Goal: Information Seeking & Learning: Learn about a topic

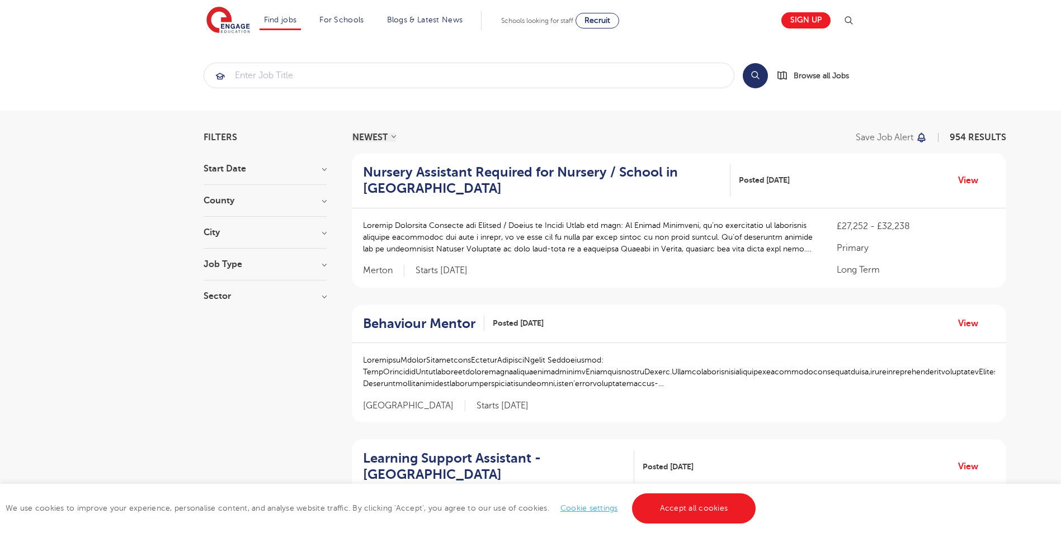
click at [324, 267] on h3 "Job Type" at bounding box center [265, 264] width 123 height 9
click at [220, 304] on label "Daily Supply 37" at bounding box center [253, 304] width 67 height 15
click at [220, 304] on input "Daily Supply 37" at bounding box center [223, 303] width 7 height 7
checkbox input "true"
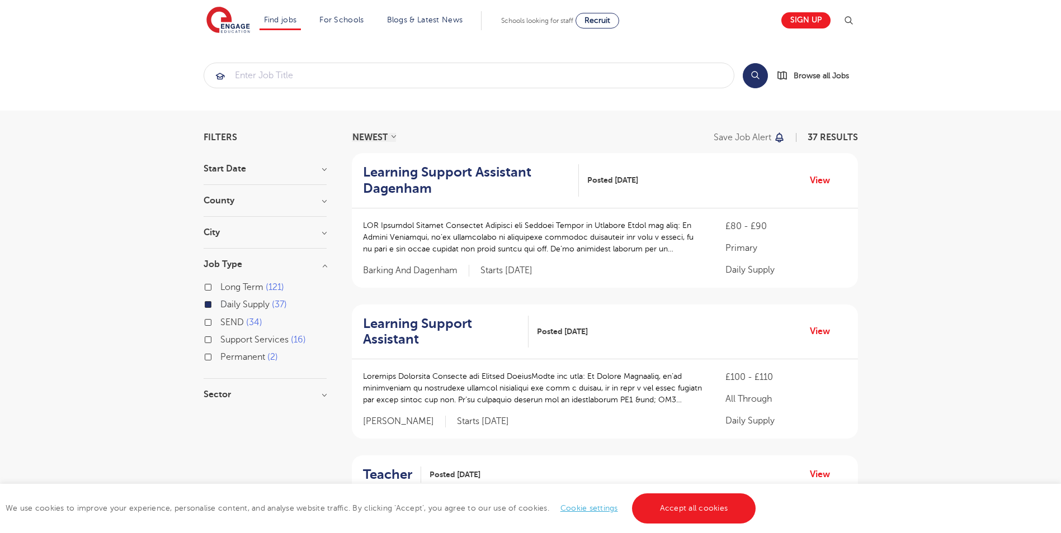
click at [220, 287] on label "Long Term 121" at bounding box center [252, 287] width 64 height 15
click at [220, 287] on input "Long Term 121" at bounding box center [223, 285] width 7 height 7
checkbox input "true"
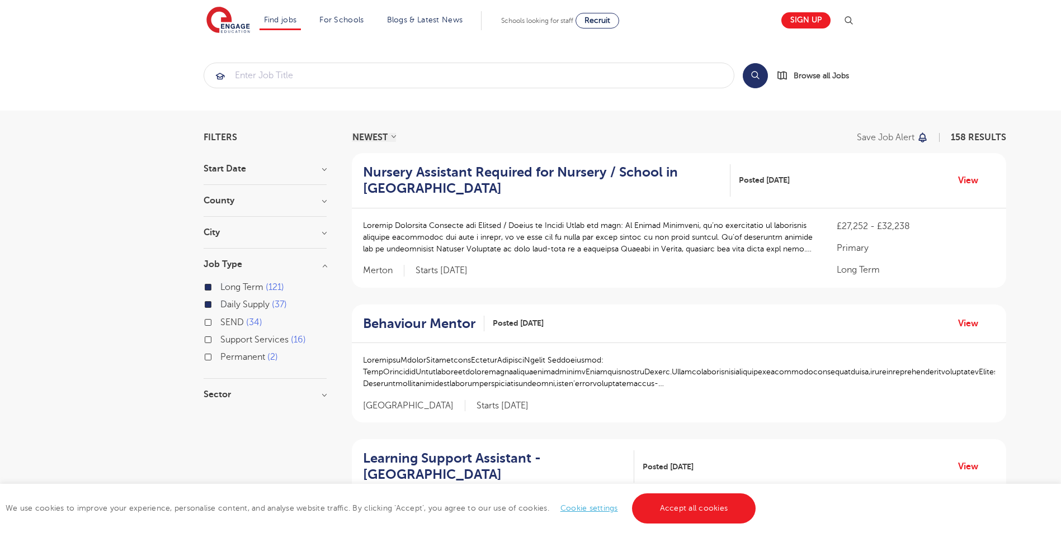
click at [220, 357] on label "Permanent 2" at bounding box center [249, 357] width 58 height 15
click at [220, 357] on input "Permanent 2" at bounding box center [223, 355] width 7 height 7
checkbox input "true"
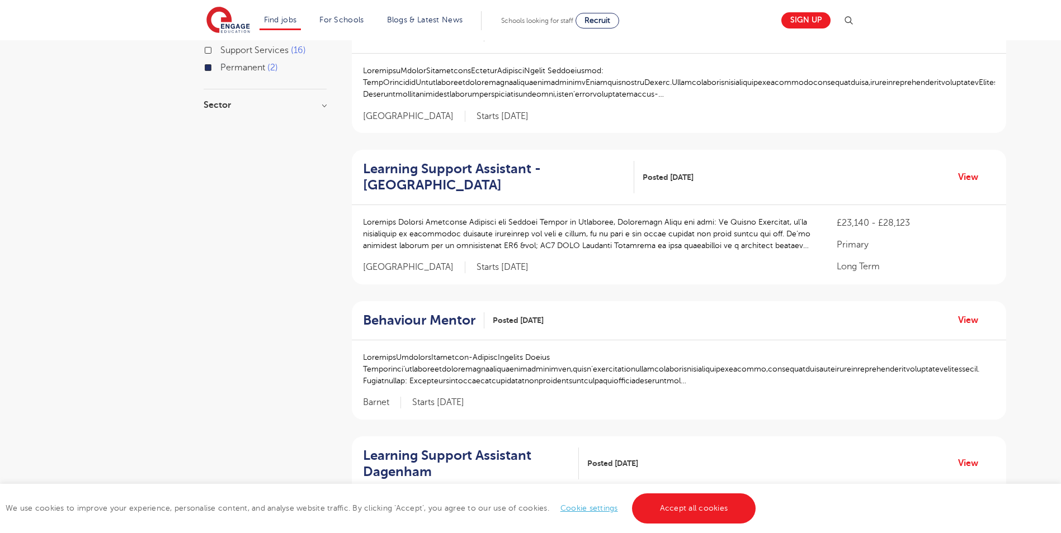
scroll to position [168, 0]
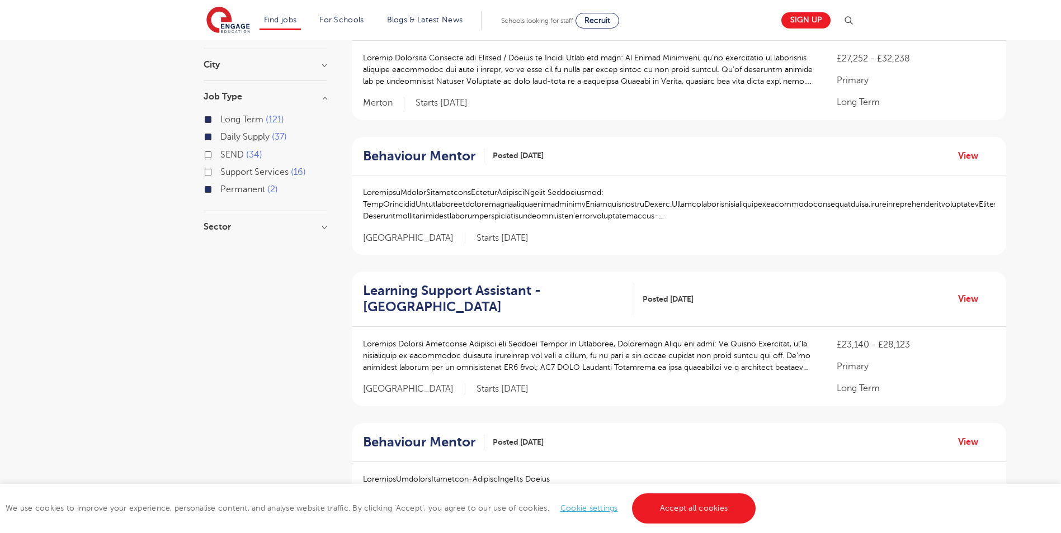
click at [323, 65] on h3 "City" at bounding box center [265, 64] width 123 height 9
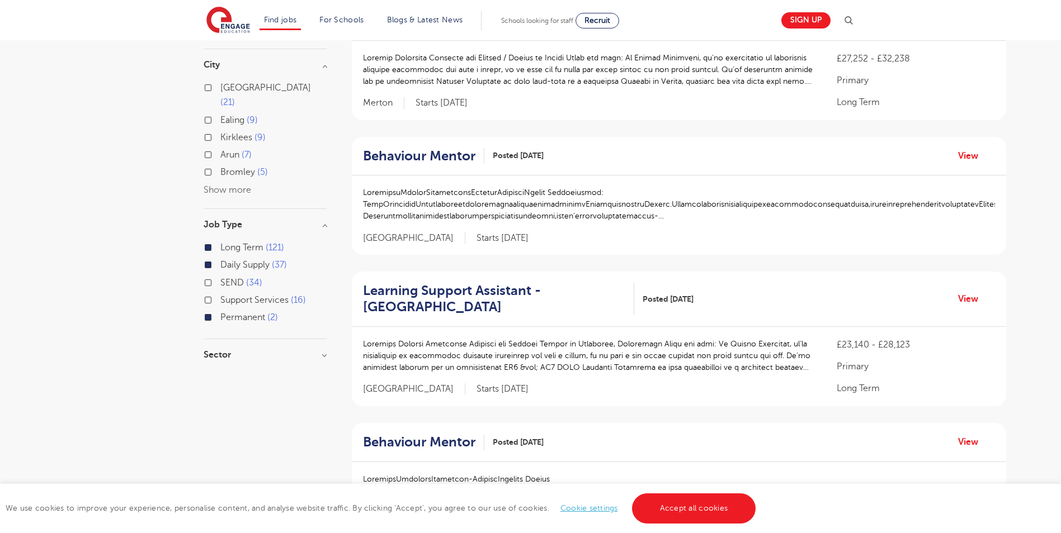
click at [220, 165] on label "Bromley 5" at bounding box center [244, 172] width 48 height 15
click at [220, 167] on input "Bromley 5" at bounding box center [223, 170] width 7 height 7
checkbox input "true"
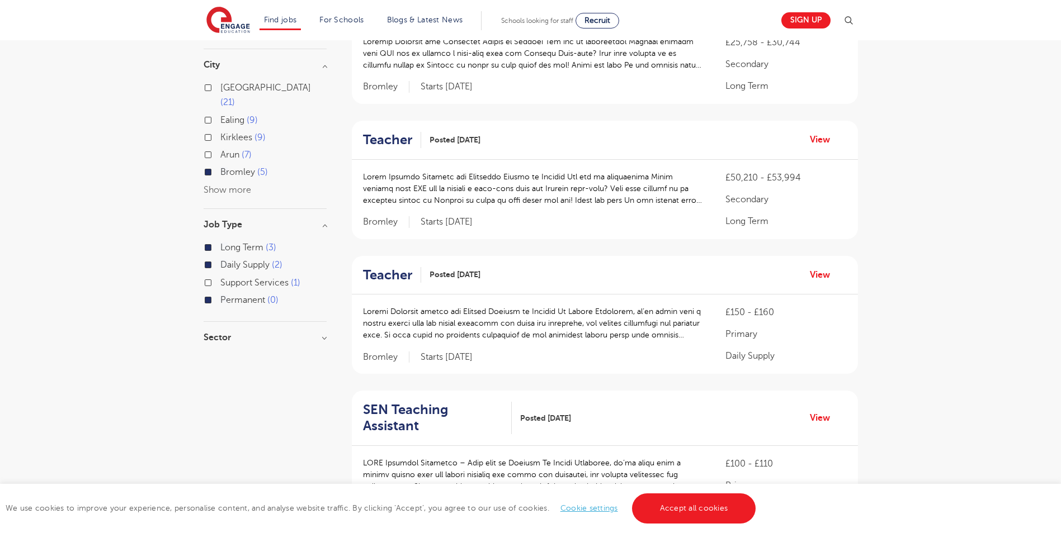
click at [208, 185] on button "Show more" at bounding box center [228, 190] width 48 height 10
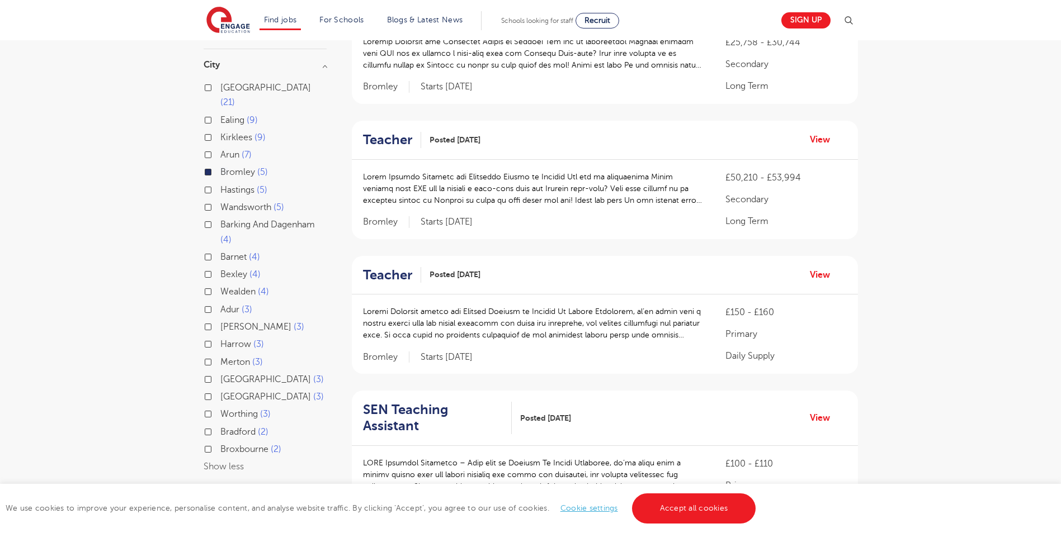
click at [220, 200] on label "Wandsworth 5" at bounding box center [252, 207] width 64 height 15
click at [220, 202] on input "Wandsworth 5" at bounding box center [223, 205] width 7 height 7
checkbox input "true"
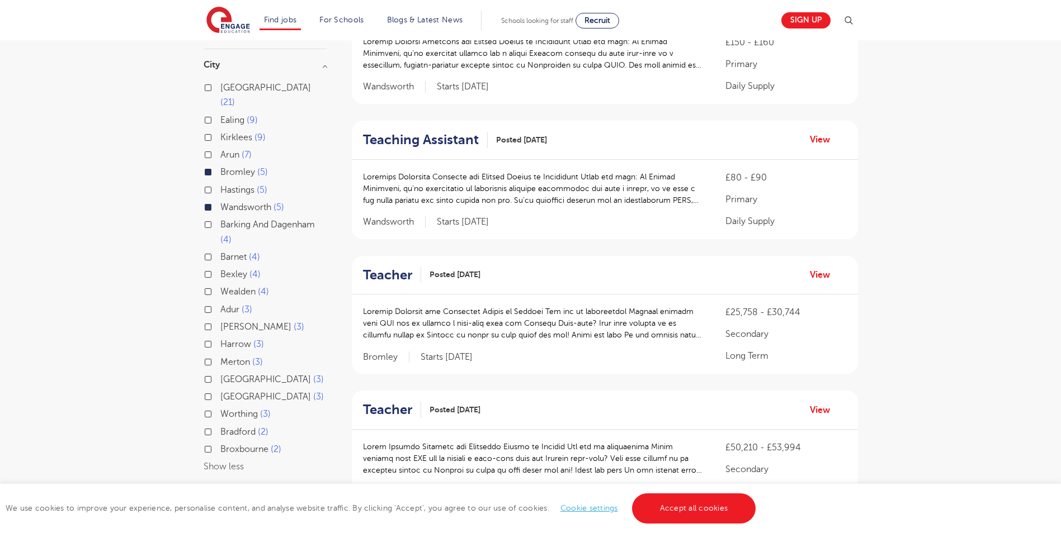
click at [220, 218] on label "Barking And Dagenham 4" at bounding box center [273, 233] width 106 height 30
click at [220, 220] on input "Barking And Dagenham 4" at bounding box center [223, 223] width 7 height 7
checkbox input "true"
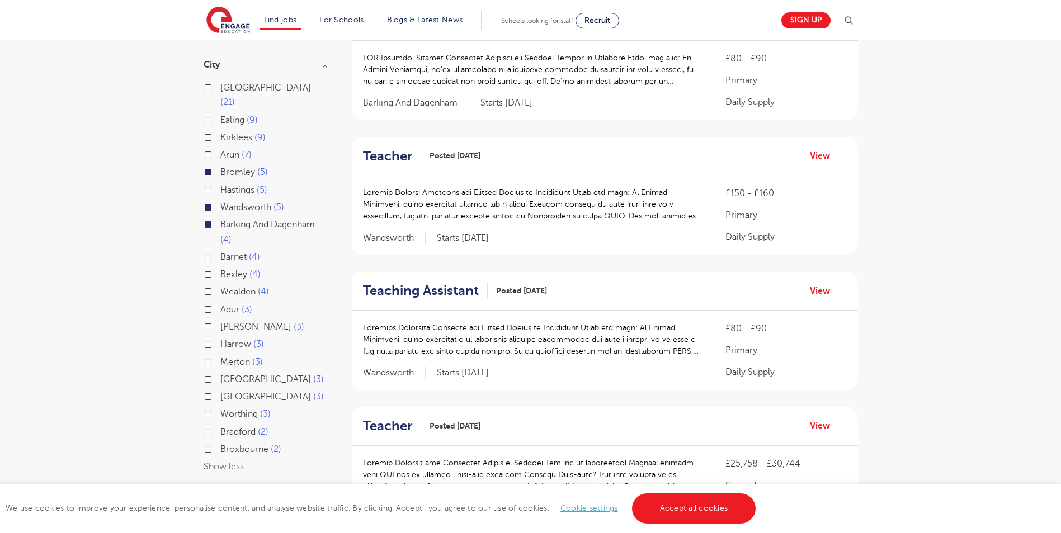
click at [209, 250] on div "Barnet 4" at bounding box center [265, 258] width 123 height 17
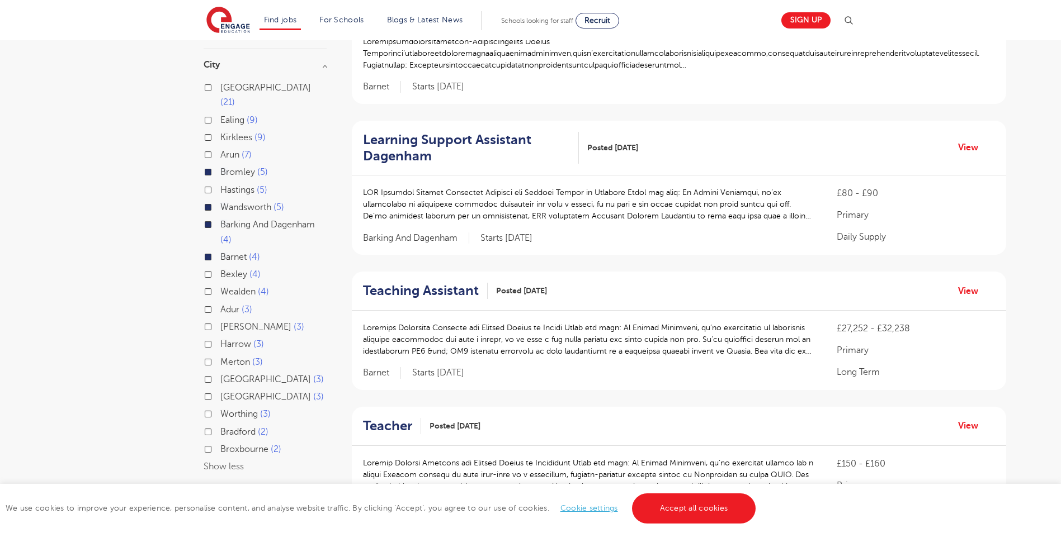
click at [220, 267] on label "Bexley 4" at bounding box center [240, 274] width 40 height 15
click at [220, 270] on input "Bexley 4" at bounding box center [223, 273] width 7 height 7
checkbox input "true"
click at [220, 355] on label "Merton 3" at bounding box center [241, 362] width 42 height 15
click at [220, 357] on input "Merton 3" at bounding box center [223, 360] width 7 height 7
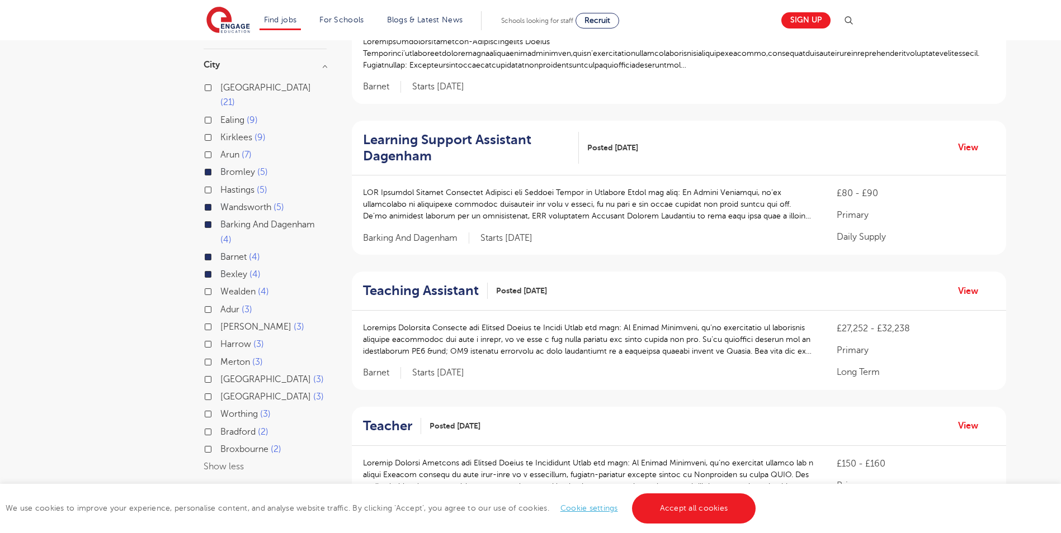
checkbox input "true"
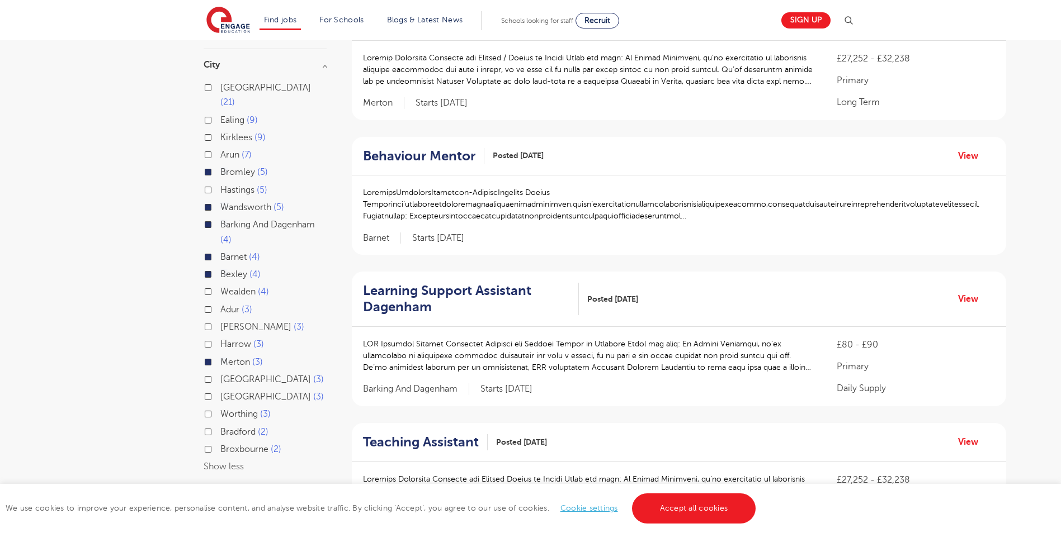
click at [220, 390] on label "Westminster 3" at bounding box center [271, 397] width 103 height 15
click at [220, 392] on input "Westminster 3" at bounding box center [223, 395] width 7 height 7
checkbox input "true"
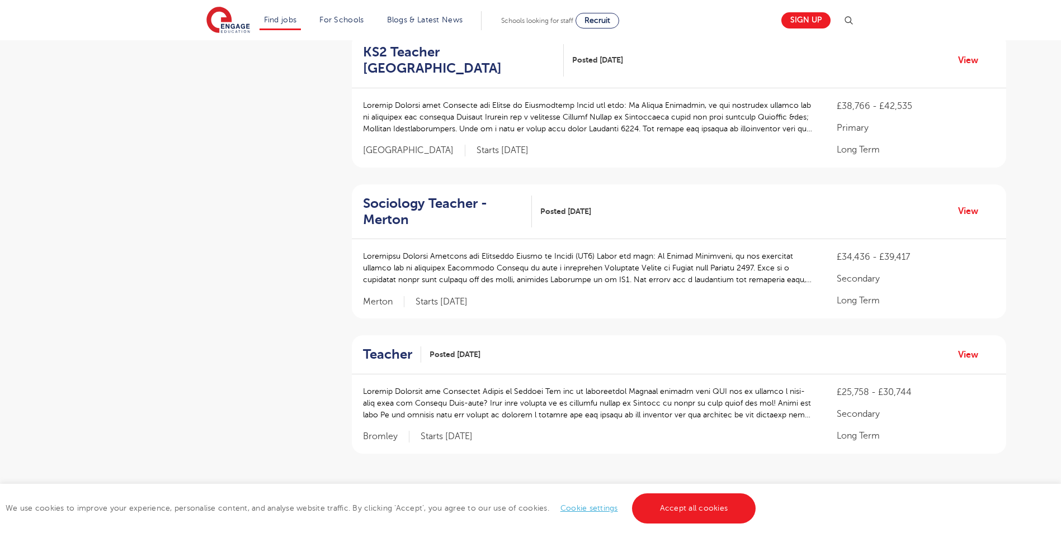
scroll to position [1118, 0]
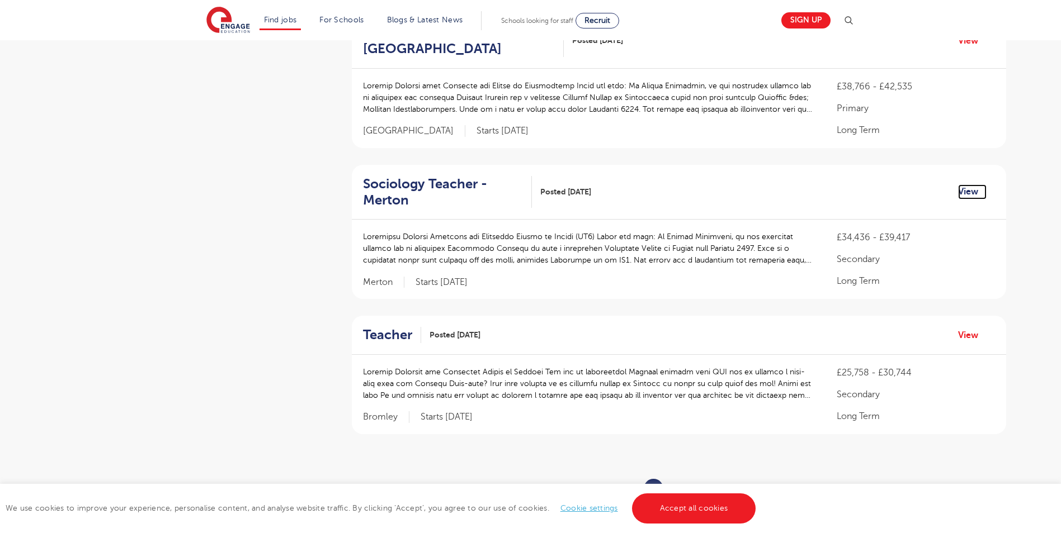
click at [974, 193] on link "View" at bounding box center [972, 192] width 29 height 15
